Goal: Transaction & Acquisition: Purchase product/service

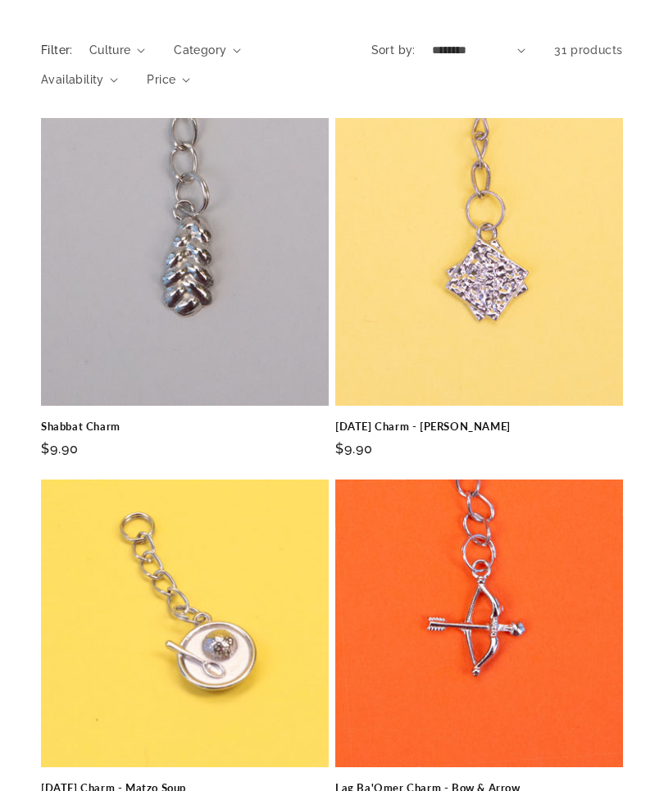
scroll to position [179, 0]
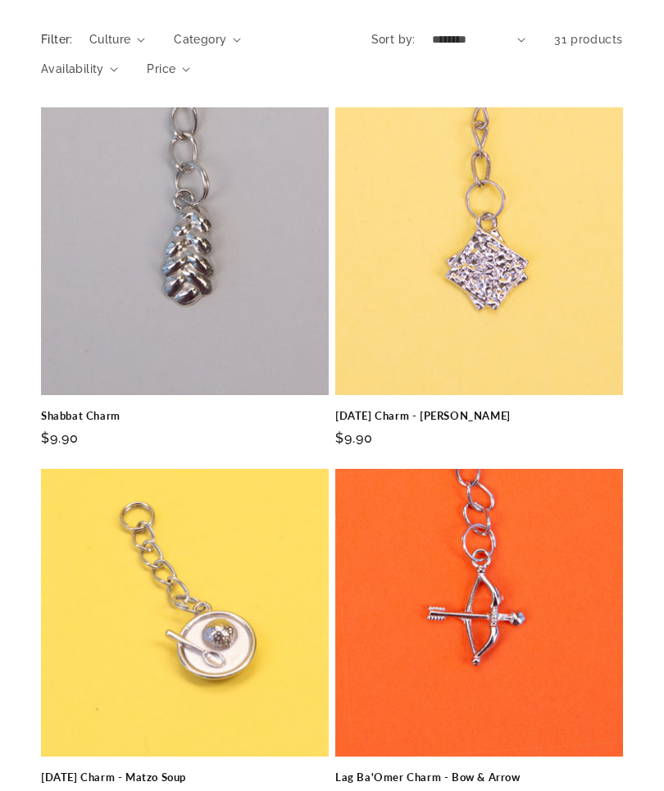
click at [192, 409] on link "Shabbat Charm" at bounding box center [185, 416] width 288 height 14
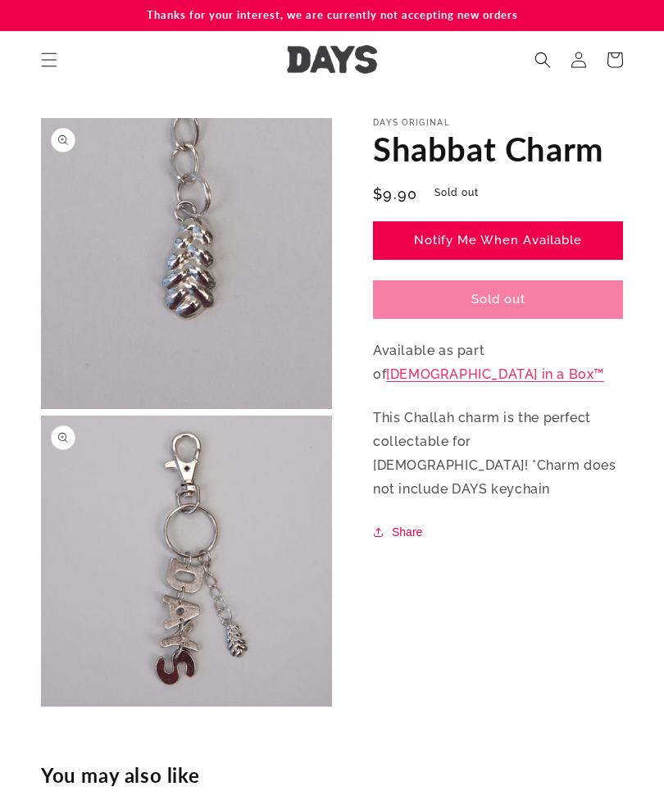
click at [567, 233] on link "Notify Me When Available" at bounding box center [498, 240] width 250 height 39
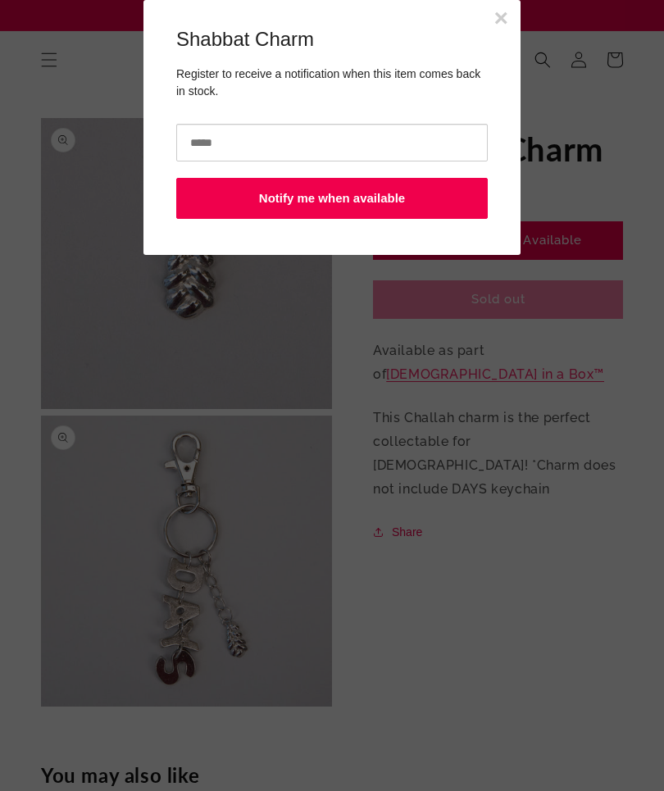
click at [230, 129] on input "email" at bounding box center [331, 143] width 311 height 38
type input "**********"
click at [360, 194] on button "Notify me when available" at bounding box center [331, 198] width 311 height 41
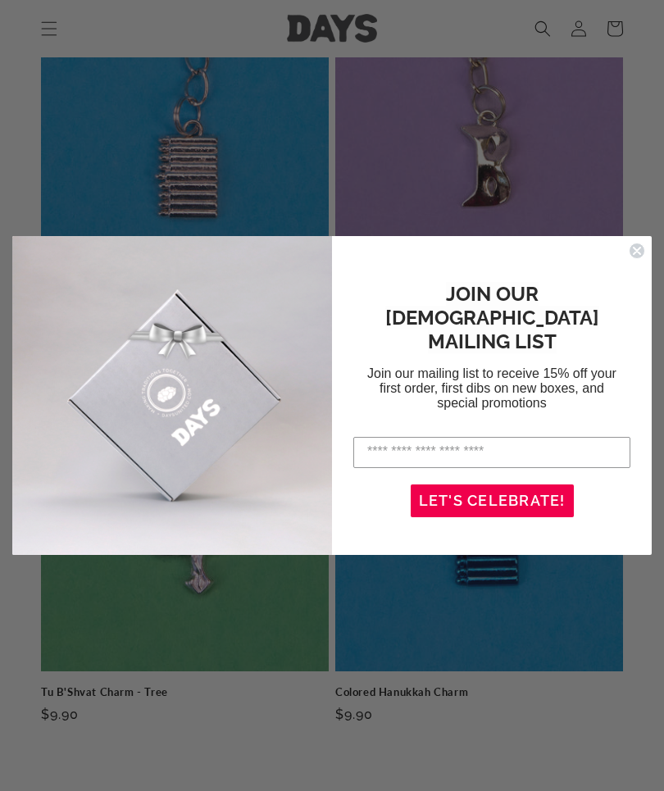
scroll to position [788, 0]
click at [420, 438] on input "Enter your email address" at bounding box center [491, 452] width 277 height 31
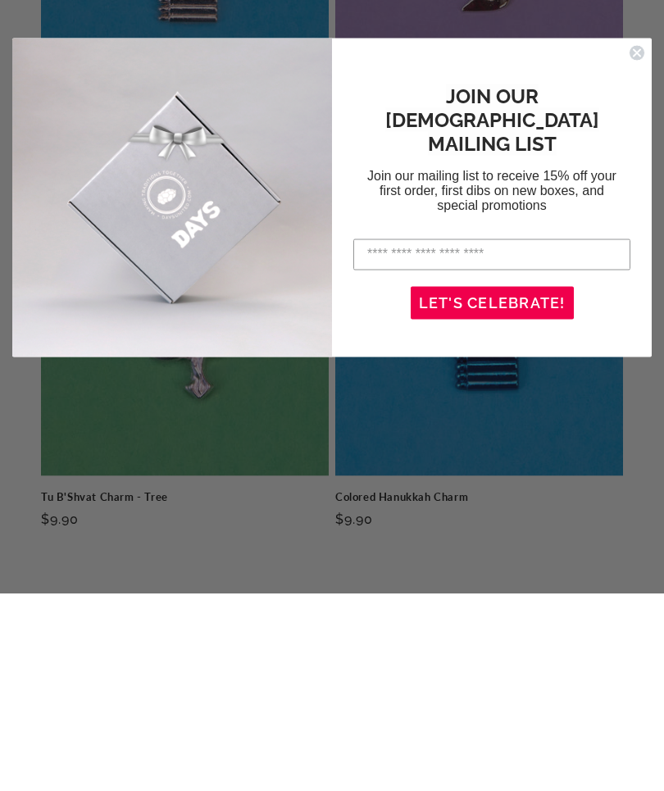
type input "**********"
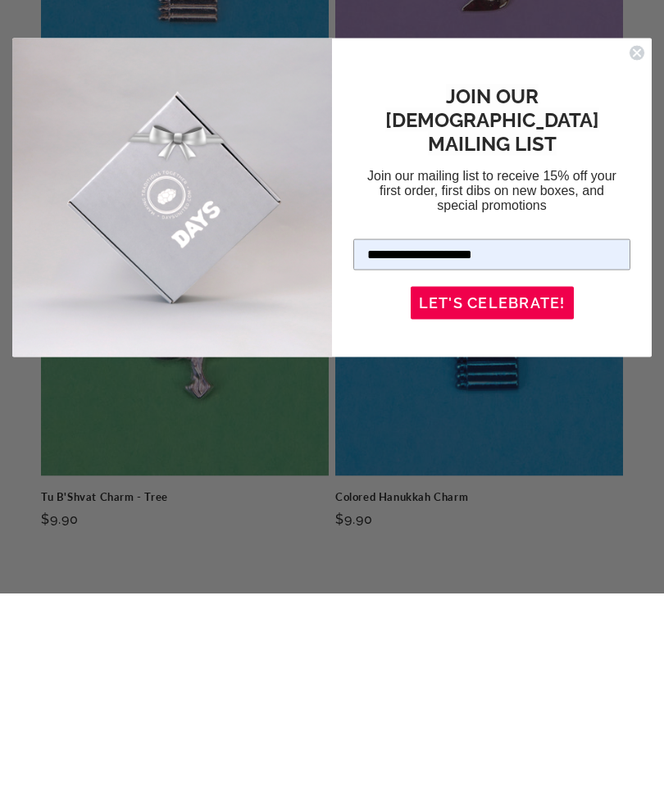
scroll to position [986, 0]
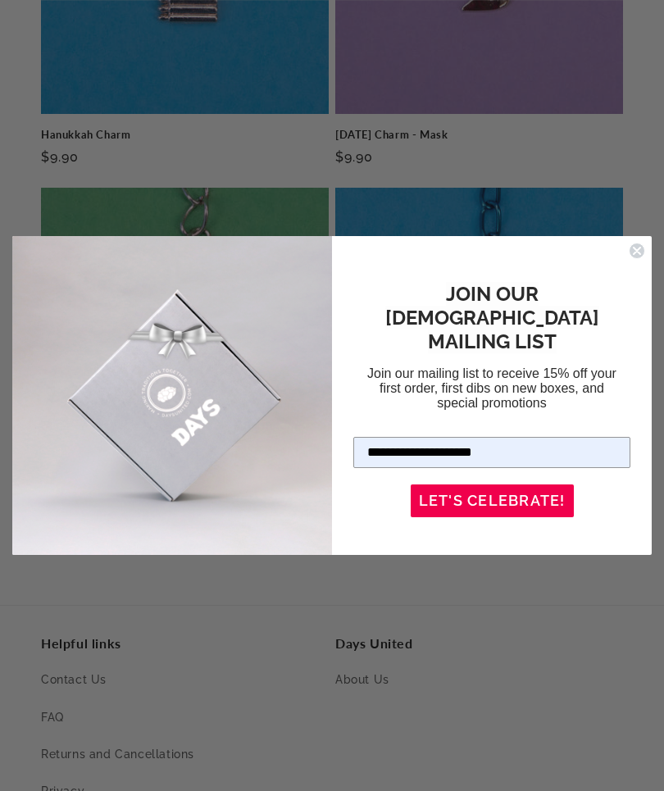
click at [538, 485] on button "LET'S CELEBRATE!" at bounding box center [492, 500] width 163 height 33
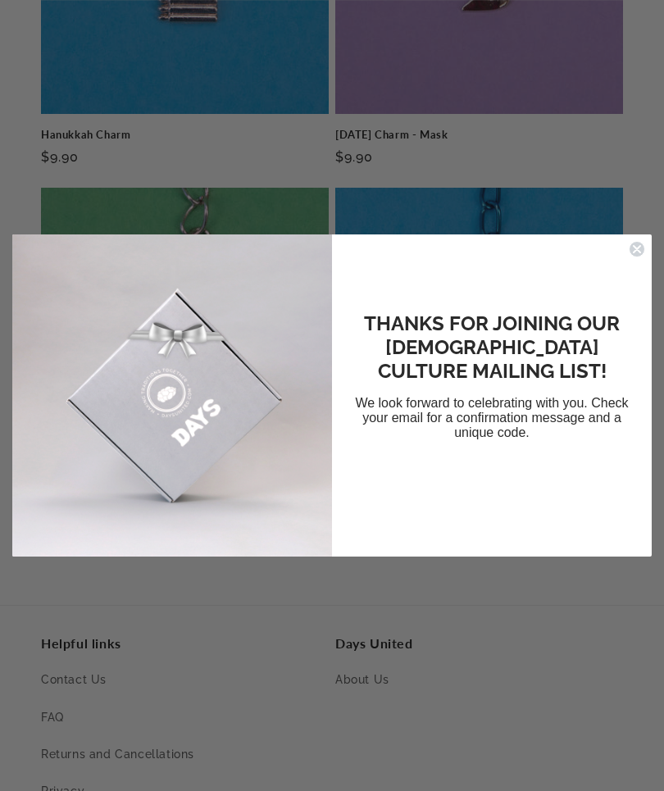
click at [643, 241] on icon "Close dialog" at bounding box center [637, 249] width 16 height 16
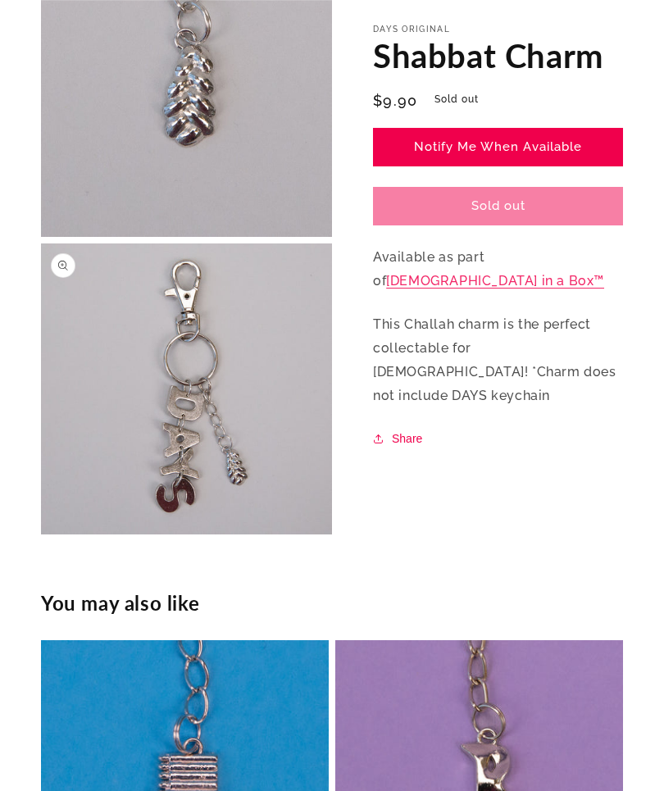
scroll to position [174, 0]
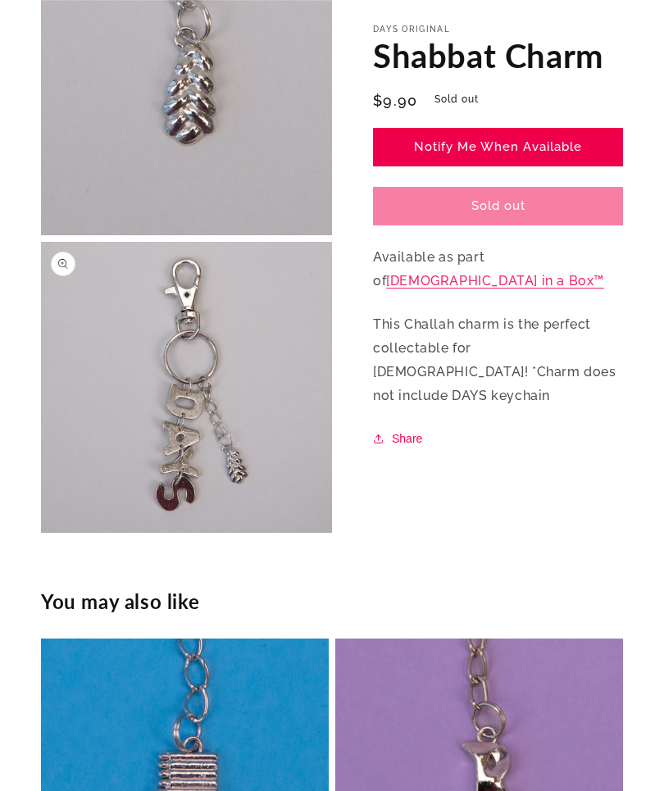
click at [559, 273] on link "Shabbat in a Box™" at bounding box center [495, 281] width 218 height 16
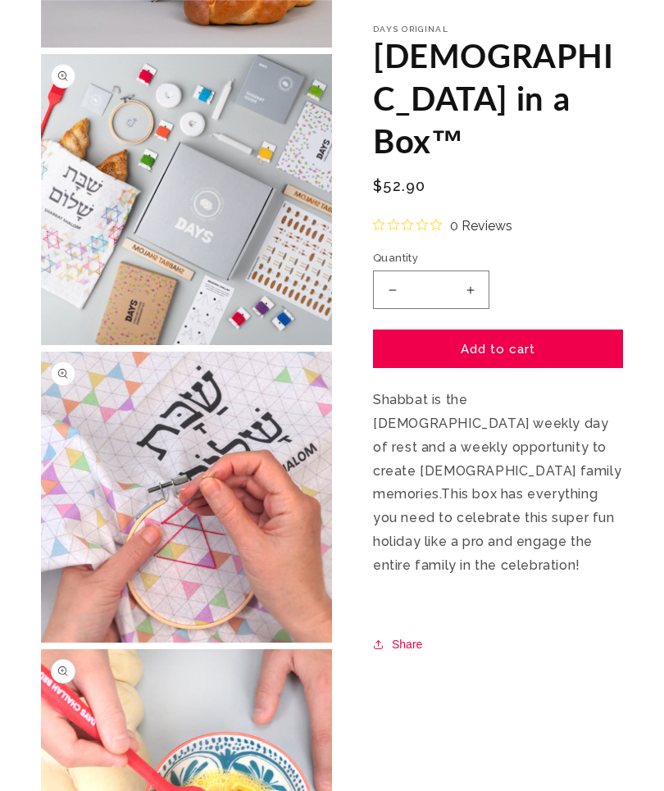
scroll to position [361, 0]
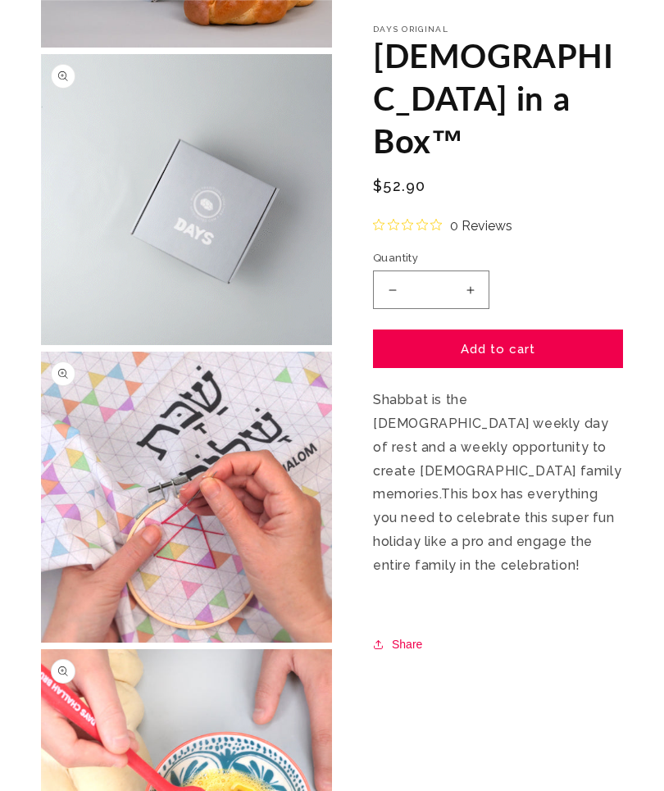
click at [510, 330] on button "Add to cart" at bounding box center [498, 349] width 250 height 39
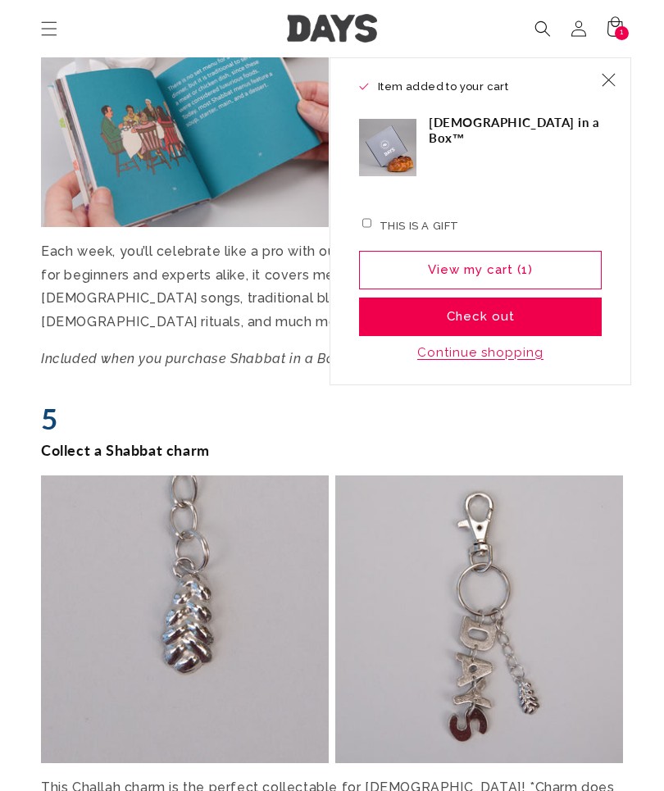
scroll to position [4758, 0]
click at [630, 36] on icon at bounding box center [615, 29] width 36 height 36
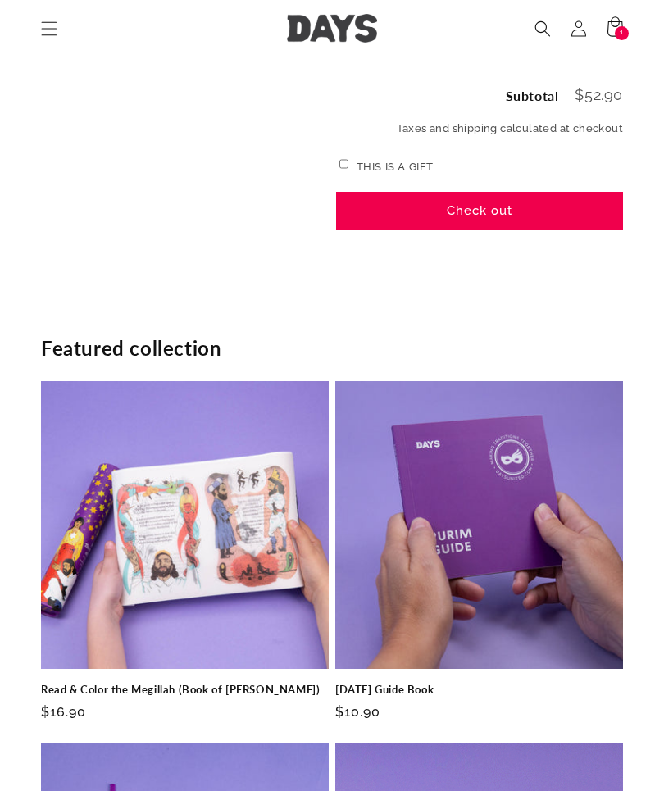
scroll to position [346, 0]
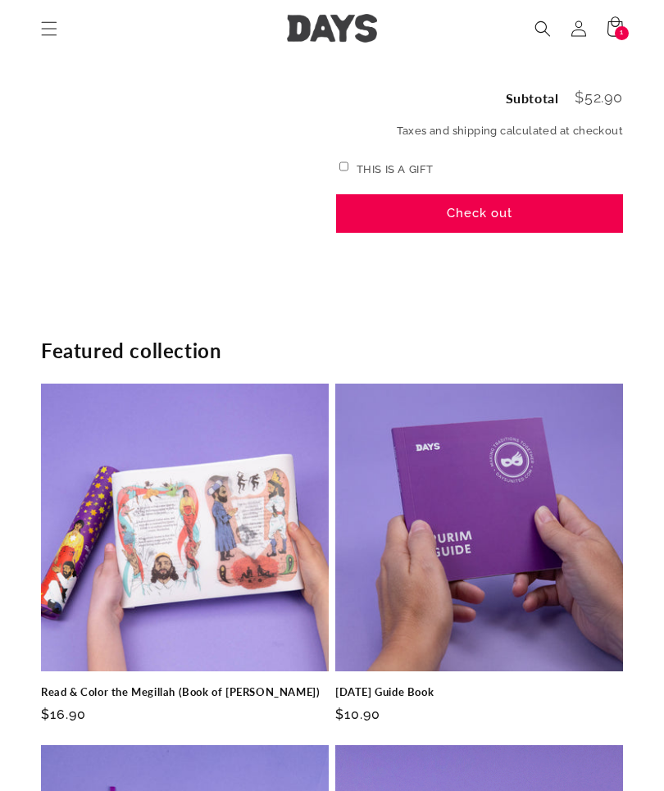
click at [488, 209] on button "Check out" at bounding box center [479, 213] width 287 height 39
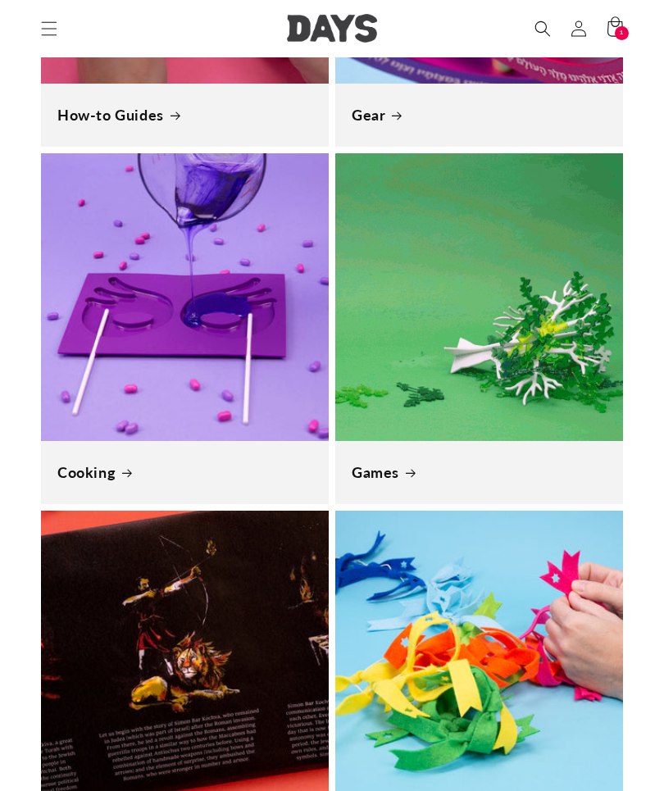
click at [621, 26] on span "1" at bounding box center [622, 33] width 4 height 14
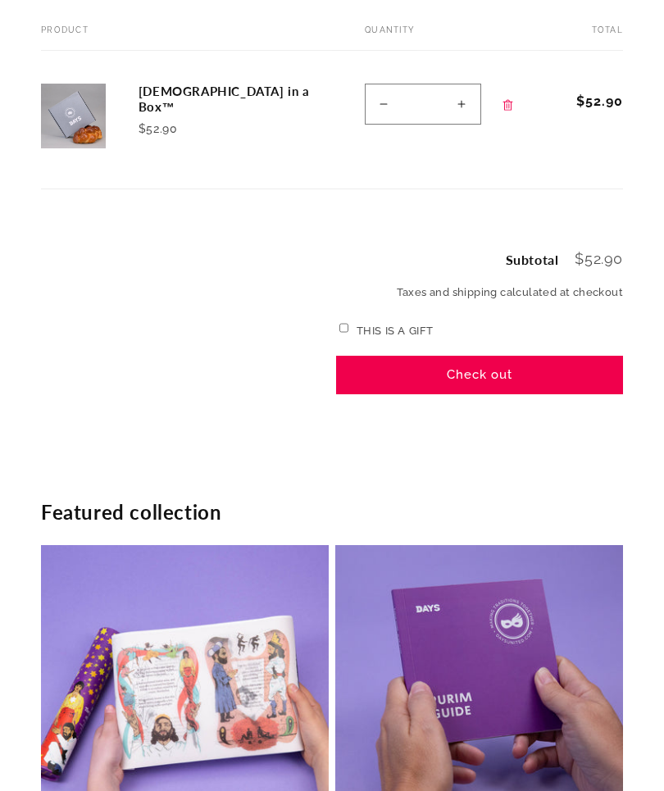
scroll to position [184, 0]
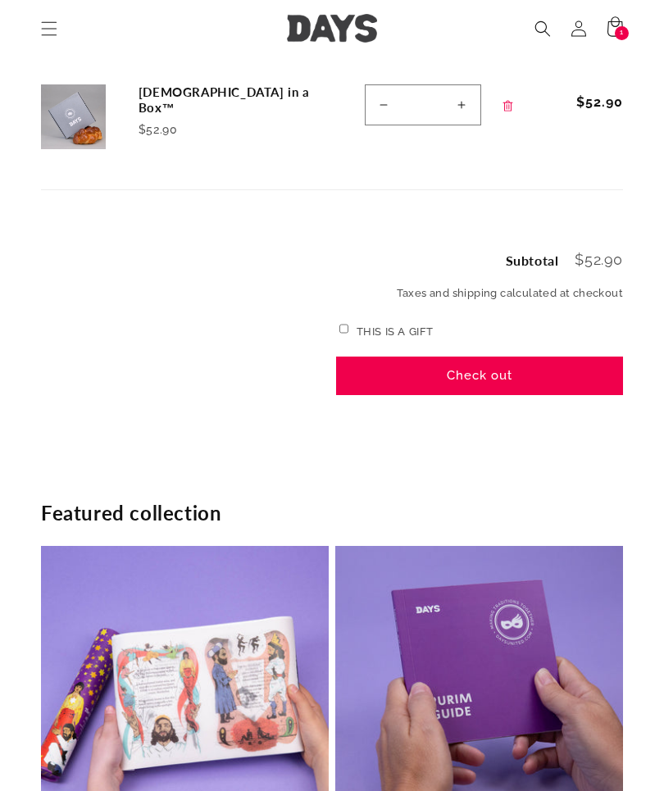
click at [413, 376] on button "Check out" at bounding box center [479, 375] width 287 height 39
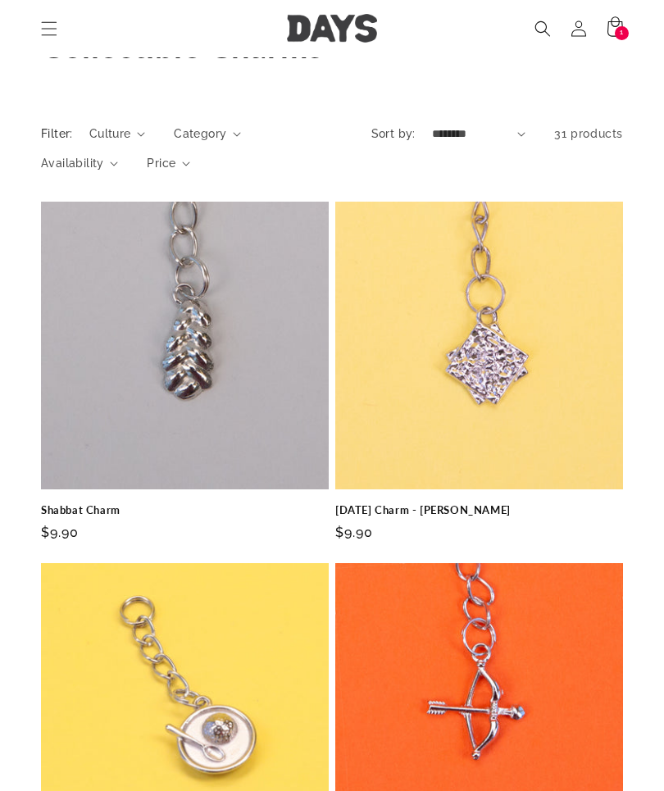
scroll to position [78, 0]
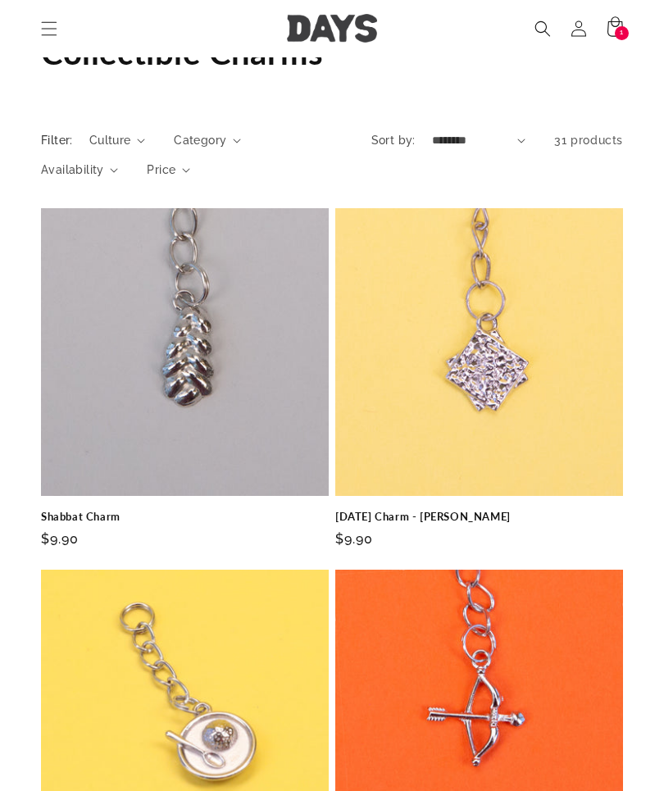
click at [225, 140] on span "Category" at bounding box center [200, 140] width 52 height 17
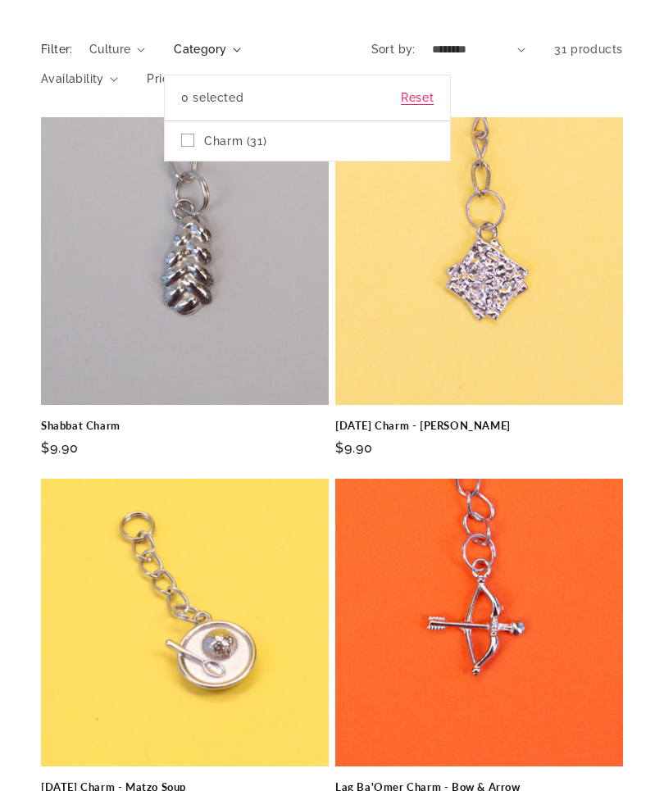
scroll to position [169, 0]
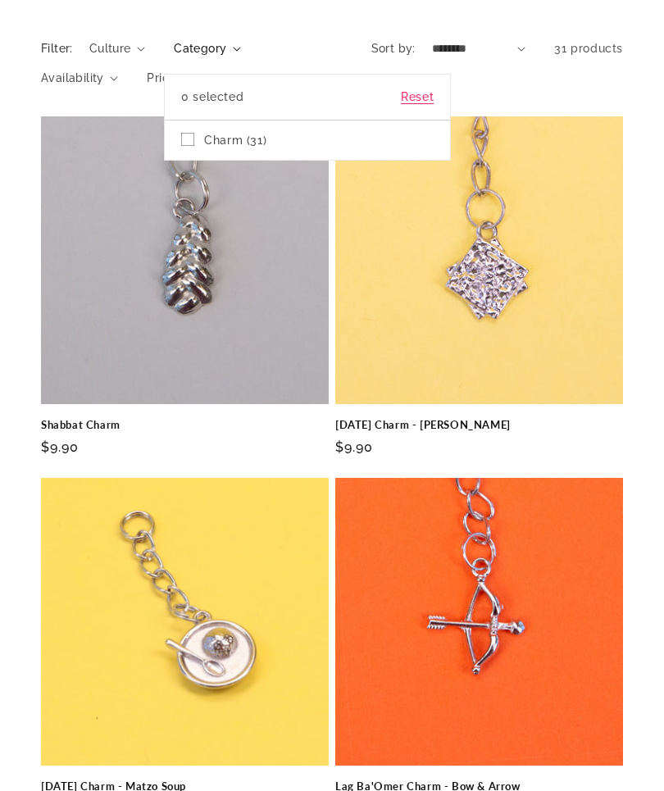
click at [201, 58] on summary "Category" at bounding box center [207, 49] width 67 height 17
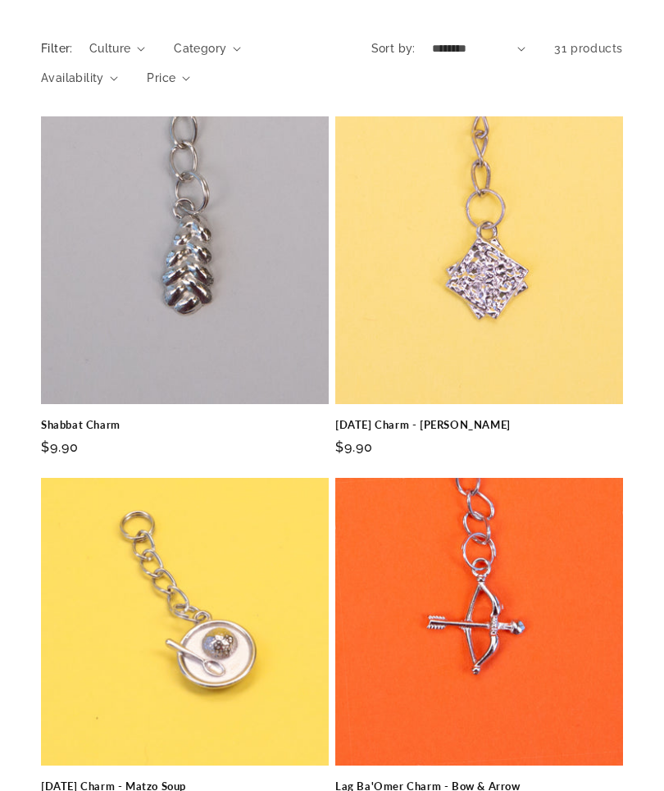
click at [241, 418] on link "Shabbat Charm" at bounding box center [185, 425] width 288 height 14
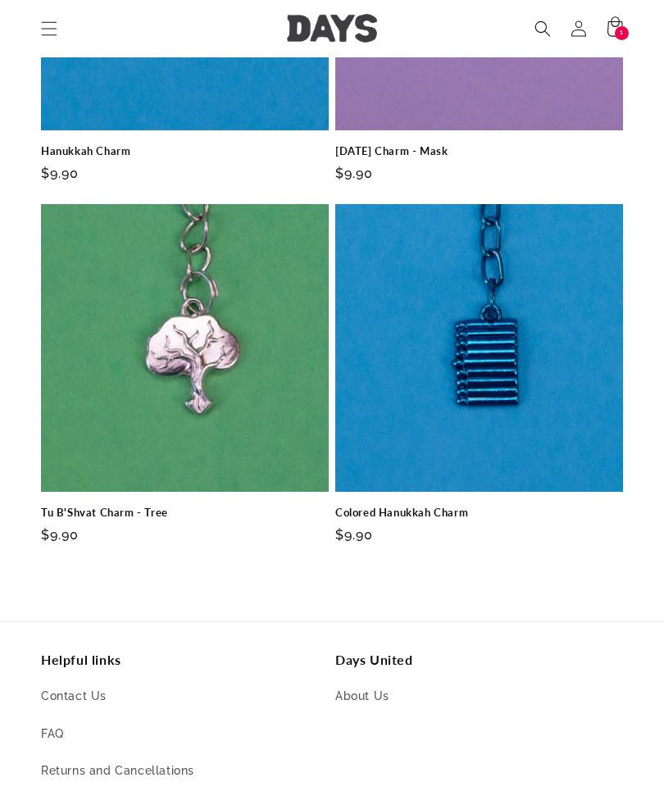
scroll to position [969, 0]
click at [258, 506] on link "Tu B'Shvat Charm - Tree" at bounding box center [185, 513] width 288 height 14
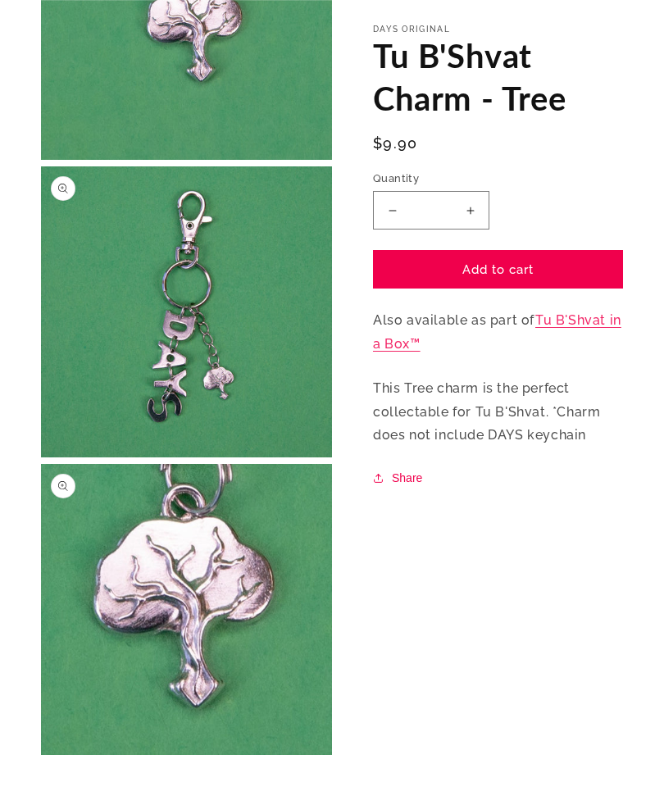
scroll to position [248, 0]
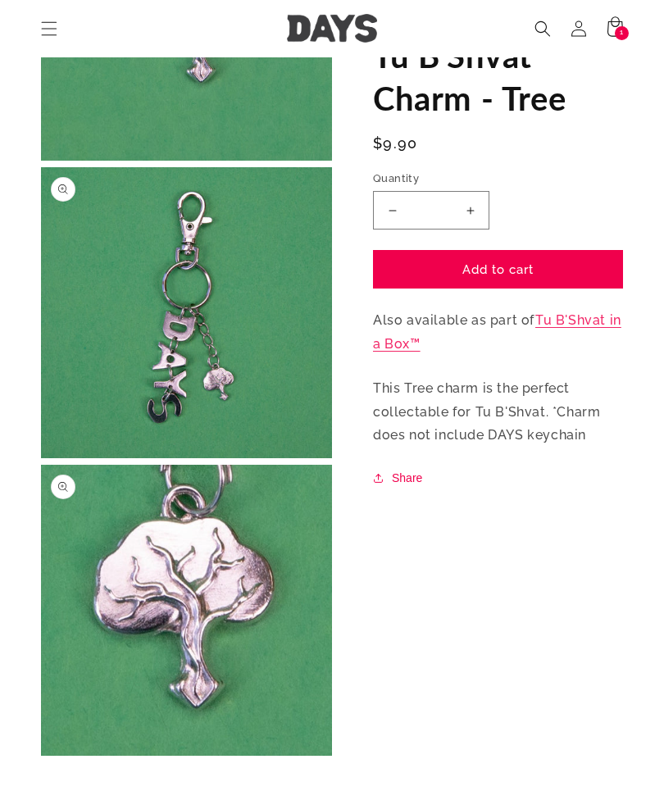
click at [552, 268] on button "Add to cart" at bounding box center [498, 270] width 250 height 39
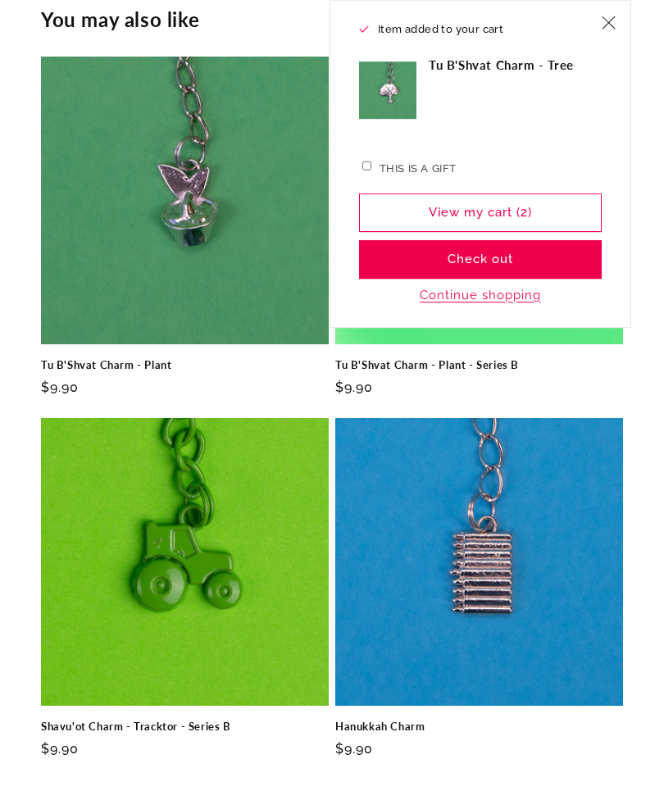
scroll to position [1053, 0]
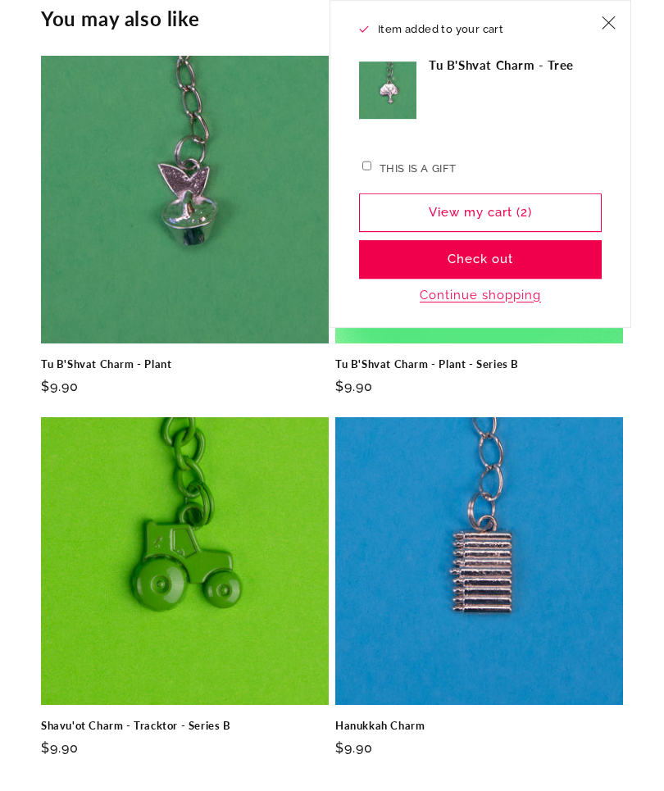
click at [495, 720] on link "Hanukkah Charm" at bounding box center [479, 727] width 288 height 14
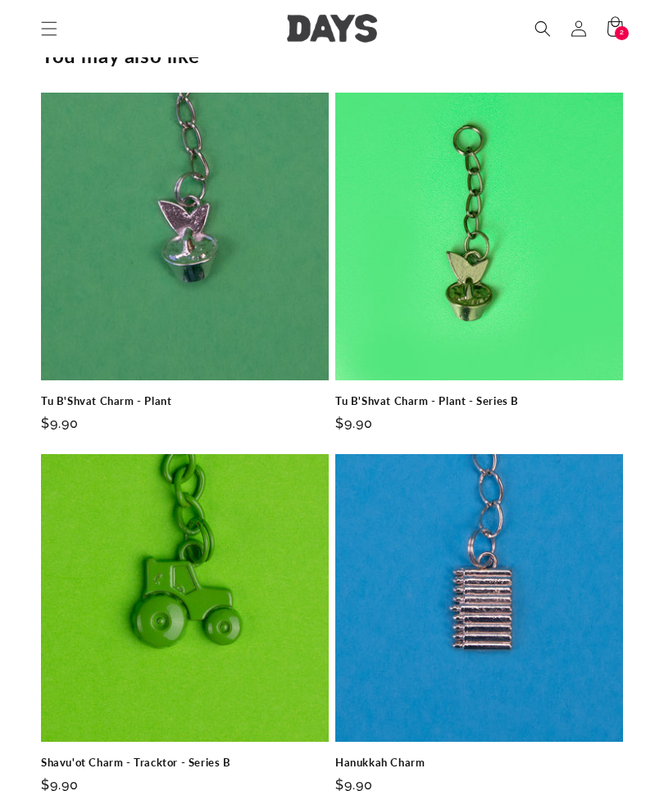
scroll to position [1016, 0]
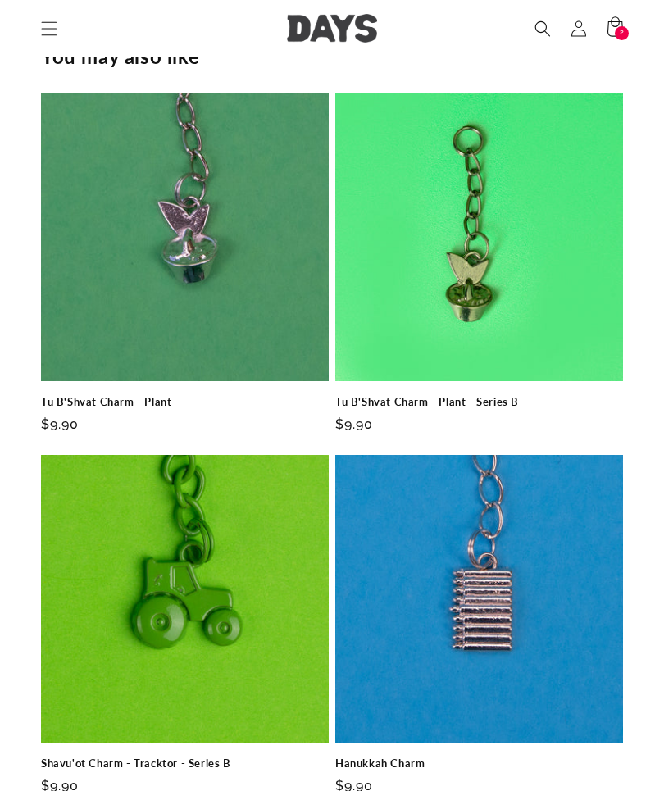
click at [240, 395] on link "Tu B'Shvat Charm - Plant" at bounding box center [185, 402] width 288 height 14
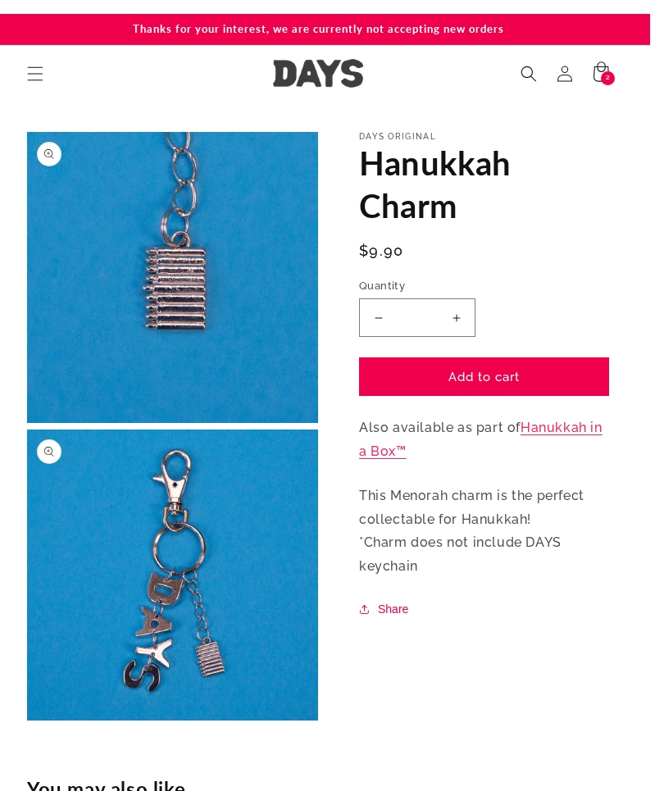
scroll to position [7, 0]
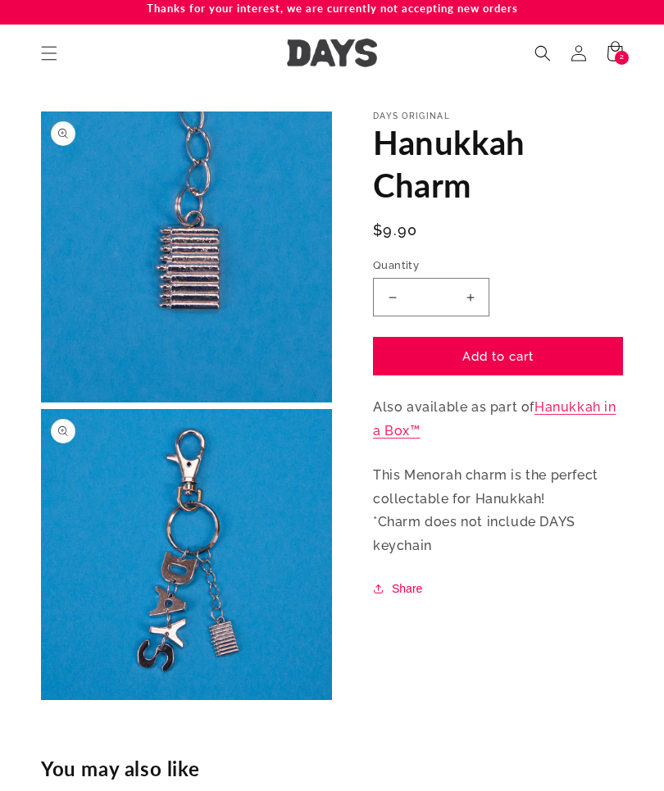
click at [505, 357] on button "Add to cart" at bounding box center [498, 356] width 250 height 39
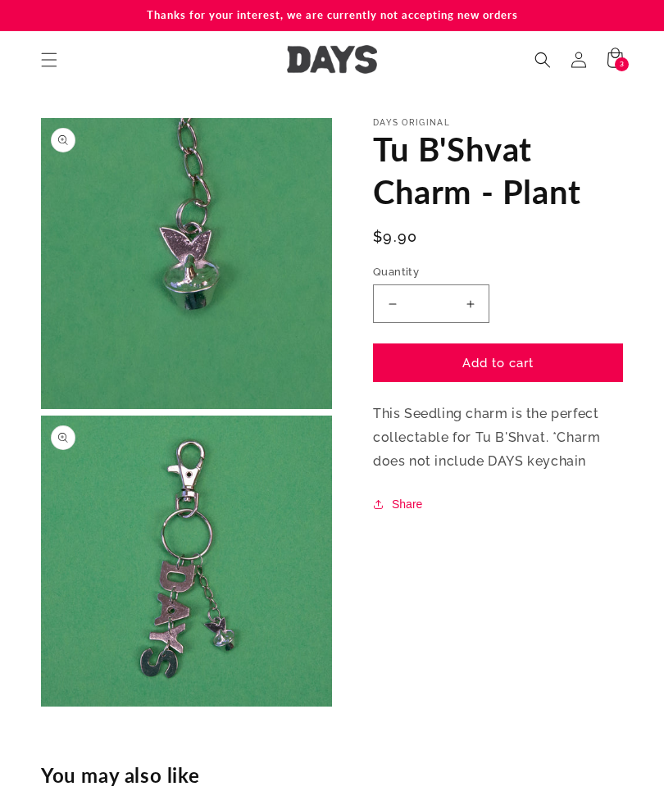
click at [530, 359] on button "Add to cart" at bounding box center [498, 362] width 250 height 39
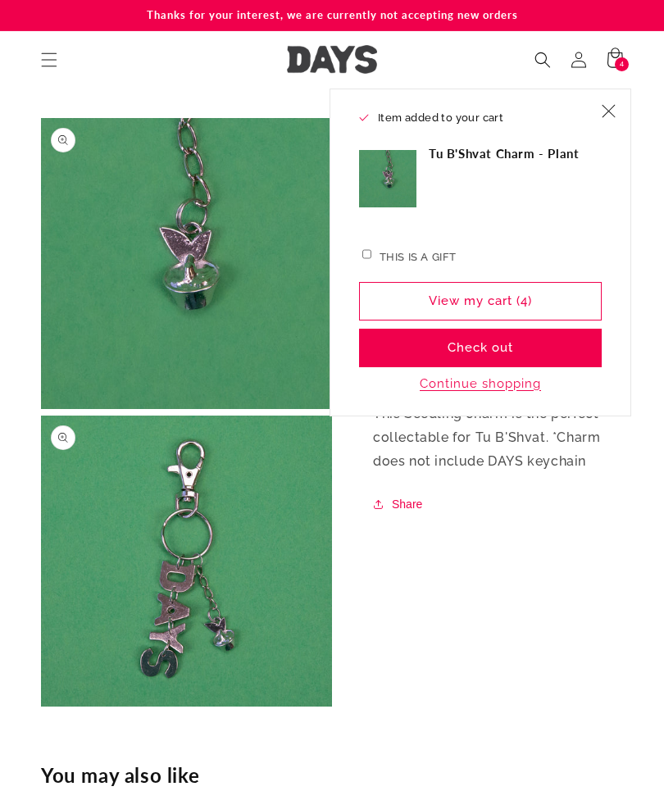
click at [512, 376] on button "Continue shopping" at bounding box center [480, 383] width 131 height 16
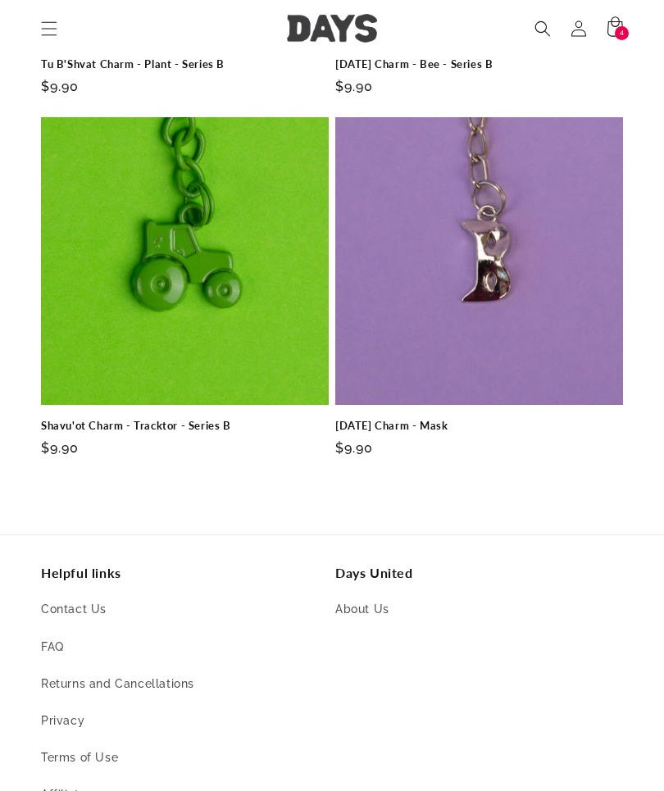
scroll to position [1052, 0]
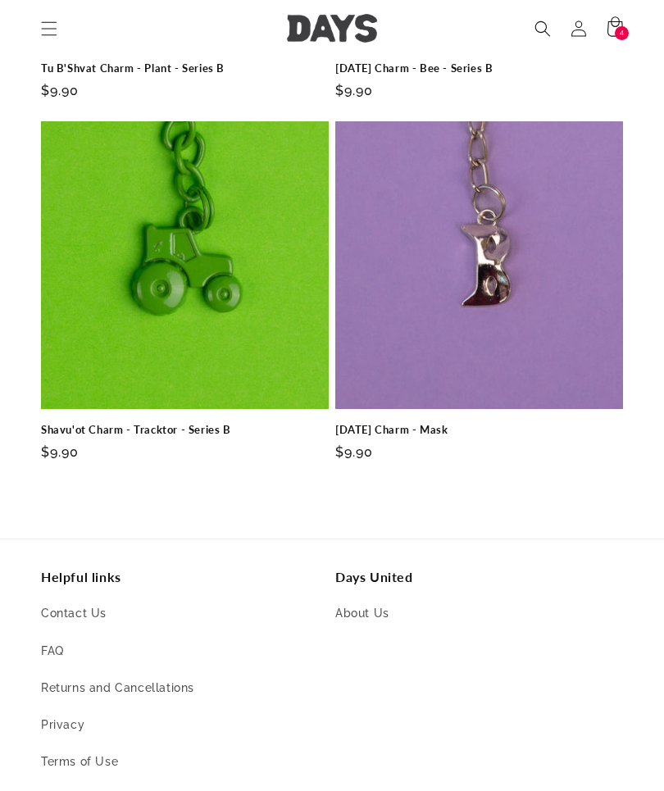
click at [534, 423] on link "[DATE] Charm - Mask" at bounding box center [479, 430] width 288 height 14
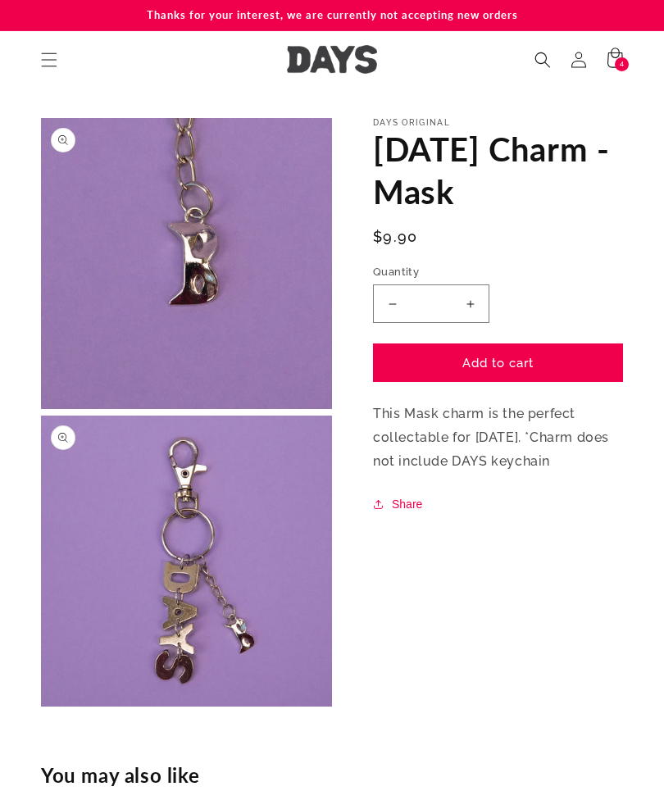
click at [543, 361] on button "Add to cart" at bounding box center [498, 362] width 250 height 39
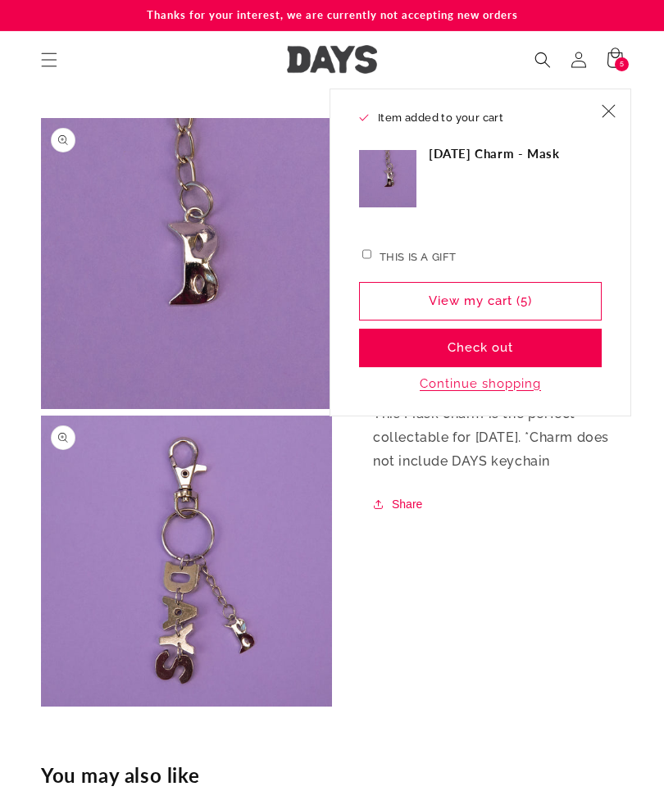
click at [614, 51] on icon at bounding box center [615, 60] width 36 height 36
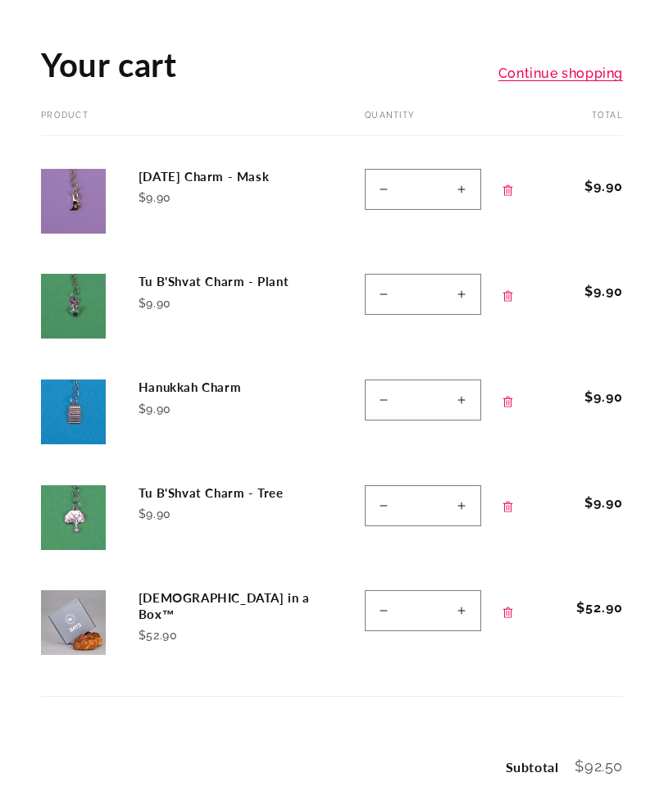
scroll to position [99, 0]
click at [591, 79] on link "Continue shopping" at bounding box center [560, 74] width 125 height 24
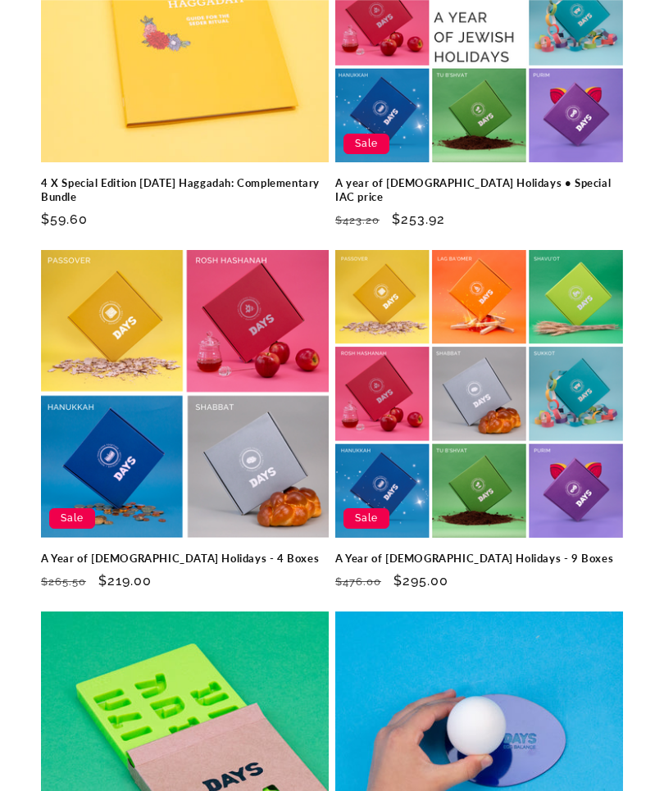
scroll to position [1495, 0]
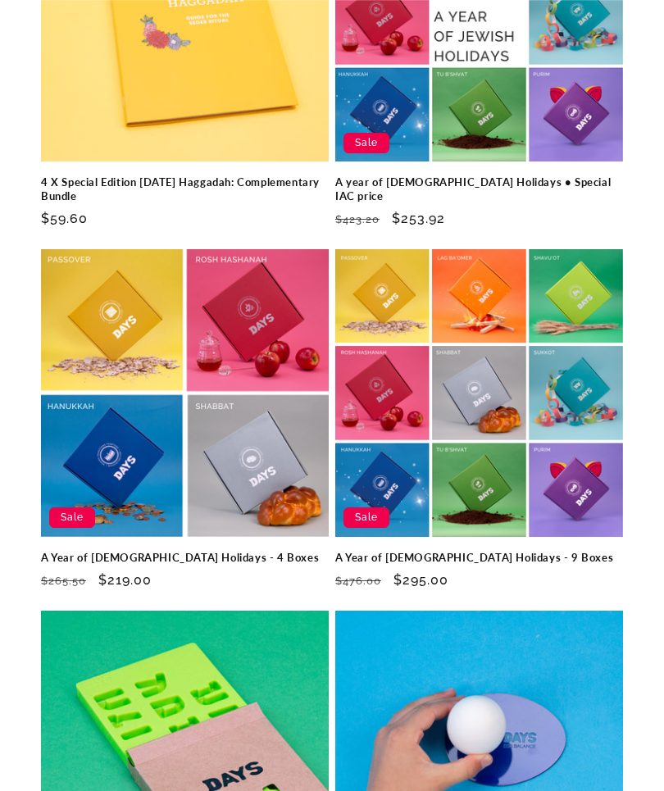
click at [195, 552] on link "A Year of [DEMOGRAPHIC_DATA] Holidays - 4 Boxes" at bounding box center [185, 559] width 288 height 14
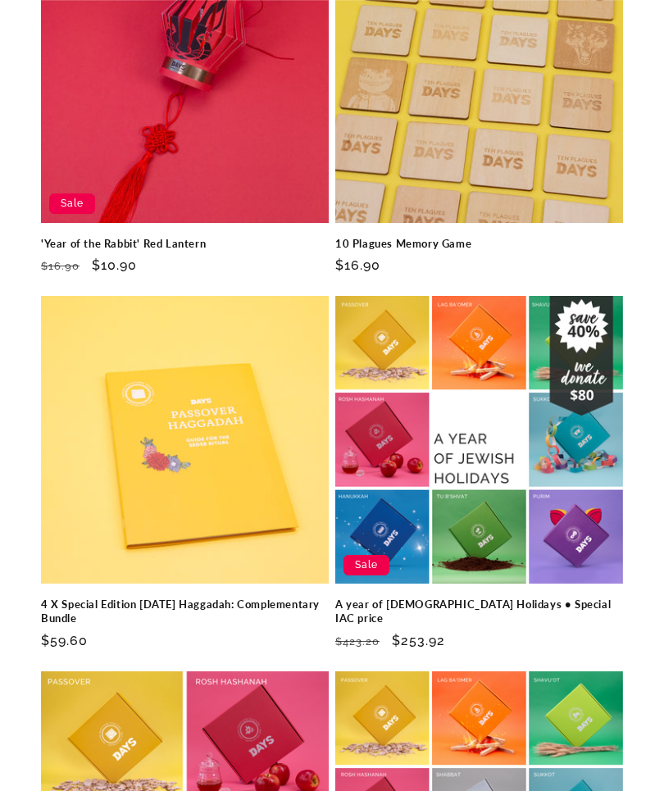
scroll to position [1106, 0]
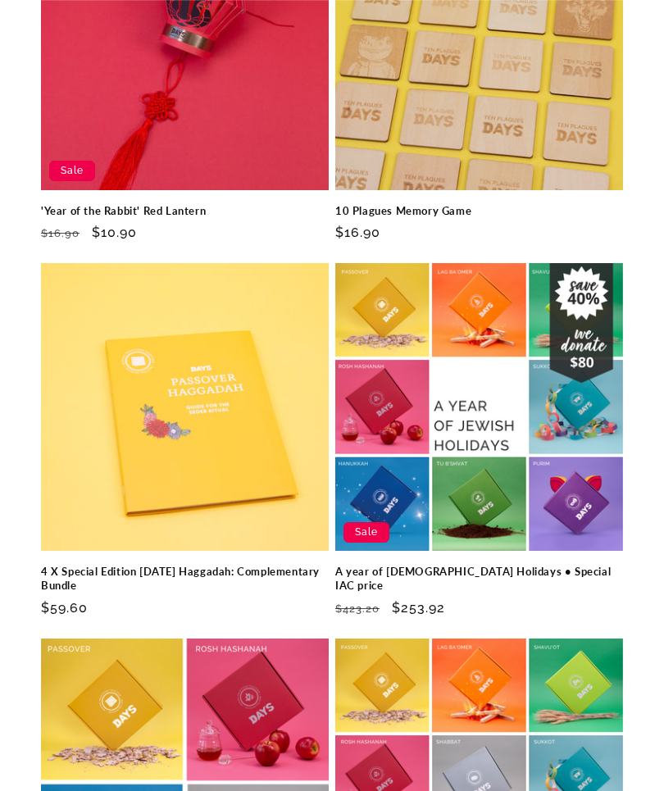
click at [547, 565] on link "A year of [DEMOGRAPHIC_DATA] Holidays • Special IAC price" at bounding box center [479, 579] width 288 height 28
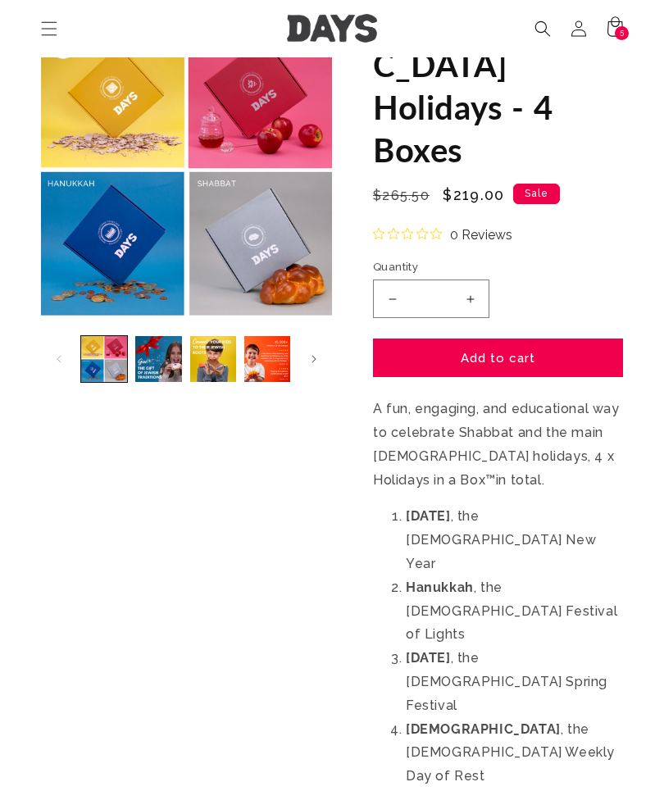
scroll to position [170, 0]
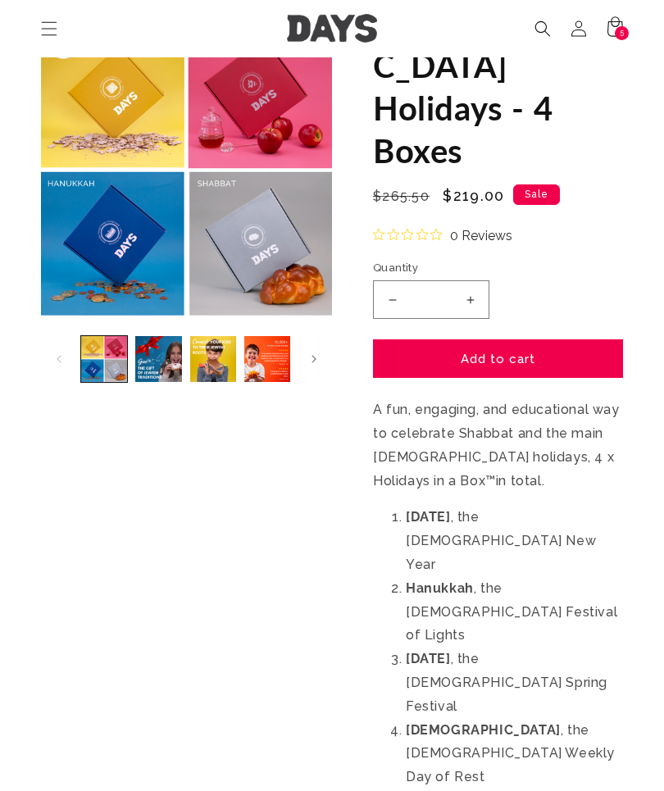
click at [514, 339] on button "Add to cart" at bounding box center [498, 358] width 250 height 39
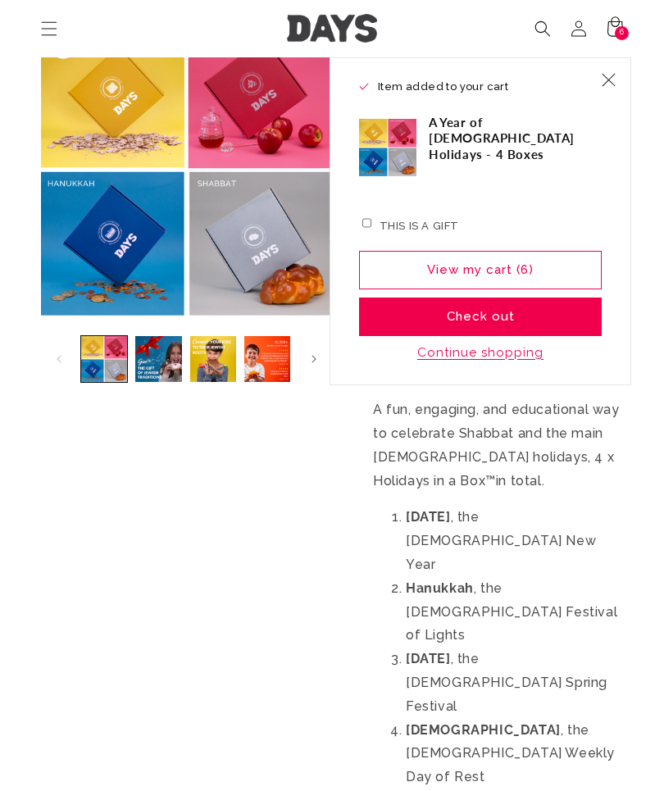
click at [615, 76] on icon "Close" at bounding box center [609, 80] width 14 height 14
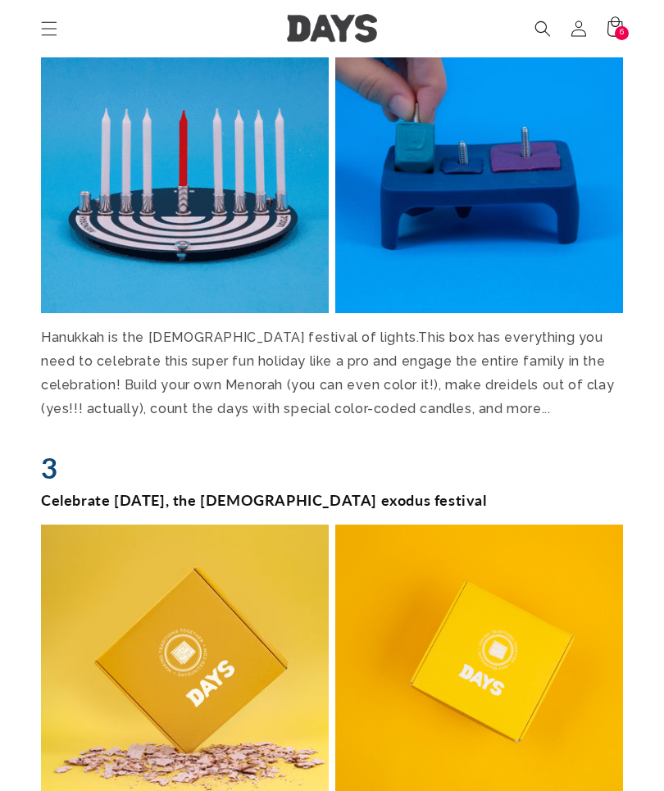
scroll to position [2418, 0]
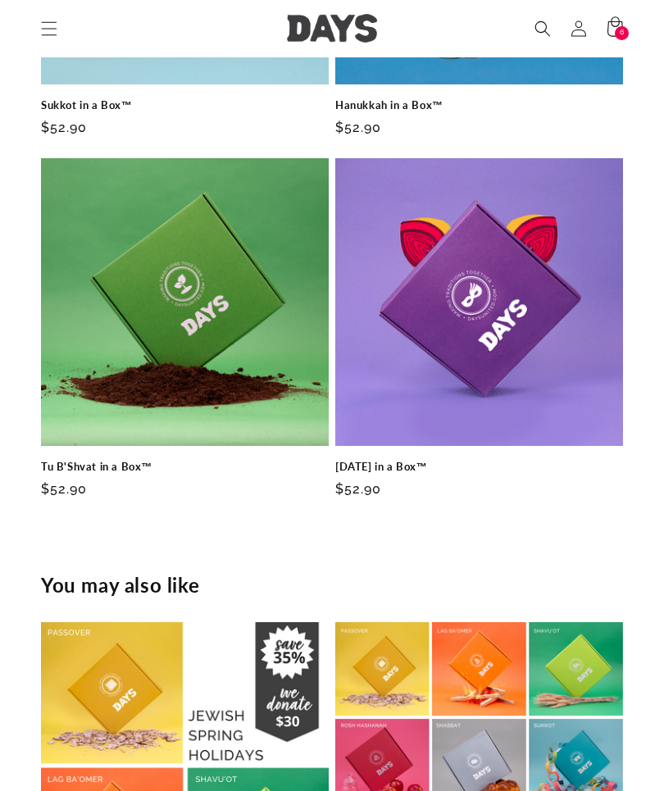
scroll to position [2093, 0]
